Goal: Use online tool/utility: Utilize a website feature to perform a specific function

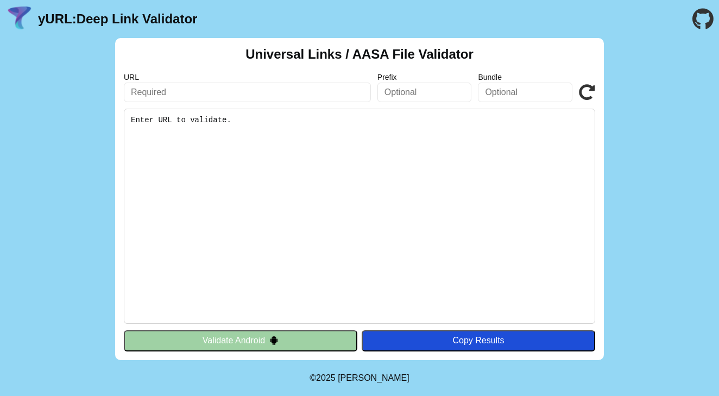
click at [198, 171] on pre "Enter URL to validate." at bounding box center [360, 216] width 472 height 215
click at [236, 158] on pre "Enter URL to validate." at bounding box center [360, 216] width 472 height 215
click at [256, 142] on pre "Enter URL to validate." at bounding box center [360, 216] width 472 height 215
click at [198, 95] on input "text" at bounding box center [247, 93] width 247 height 20
click at [424, 95] on input "text" at bounding box center [425, 93] width 95 height 20
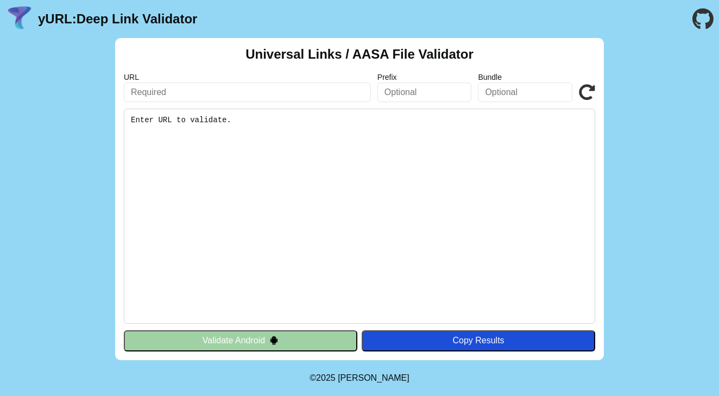
click at [508, 92] on input "text" at bounding box center [525, 93] width 95 height 20
click at [588, 92] on icon at bounding box center [587, 92] width 16 height 16
click at [225, 155] on pre "Enter URL to validate." at bounding box center [360, 216] width 472 height 215
click at [259, 126] on pre "Enter URL to validate." at bounding box center [360, 216] width 472 height 215
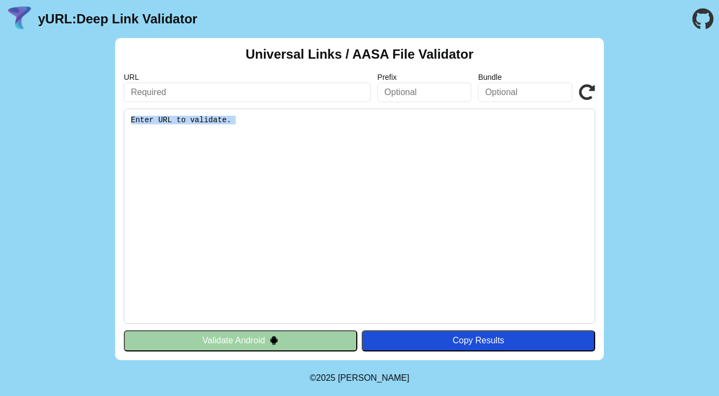
click at [259, 126] on pre "Enter URL to validate." at bounding box center [360, 216] width 472 height 215
click at [213, 147] on pre "Enter URL to validate." at bounding box center [360, 216] width 472 height 215
click at [250, 120] on pre "Enter URL to validate." at bounding box center [360, 216] width 472 height 215
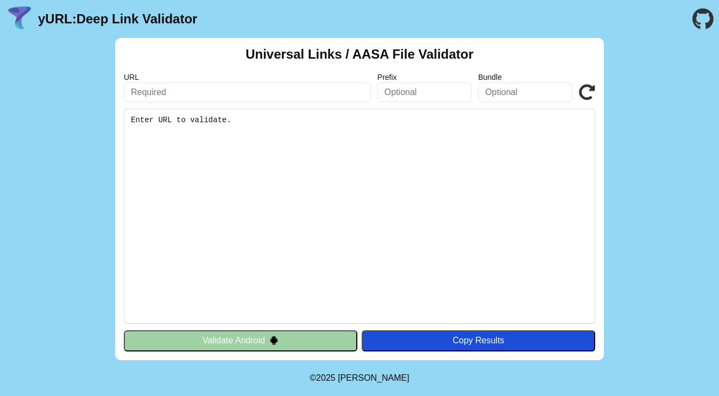
drag, startPoint x: 202, startPoint y: 16, endPoint x: 35, endPoint y: 20, distance: 166.3
click at [35, 20] on header "yURL: Deep Link Validator" at bounding box center [359, 19] width 719 height 38
copy link "yURL: Deep Link Validator"
